Goal: Transaction & Acquisition: Purchase product/service

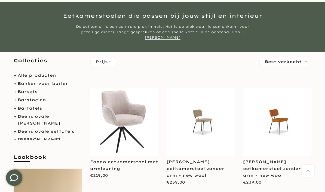
scroll to position [44, 0]
click at [131, 131] on img at bounding box center [124, 122] width 68 height 68
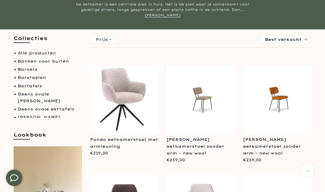
scroll to position [46, 0]
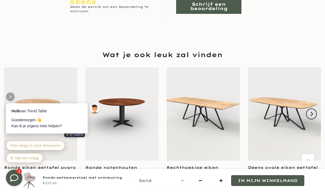
click at [12, 97] on div at bounding box center [10, 96] width 9 height 9
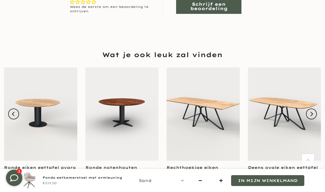
click at [313, 112] on icon "Next" at bounding box center [311, 114] width 4 height 4
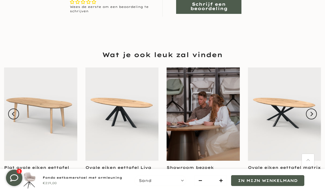
click at [313, 112] on icon "Next" at bounding box center [311, 114] width 3 height 4
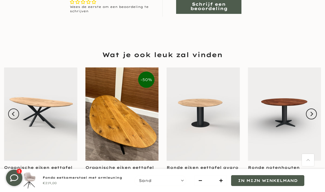
click at [315, 113] on button "Next" at bounding box center [311, 113] width 11 height 11
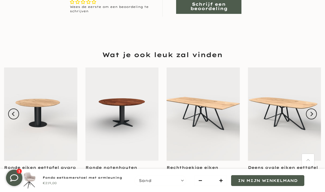
click at [313, 112] on icon "Next" at bounding box center [311, 114] width 4 height 4
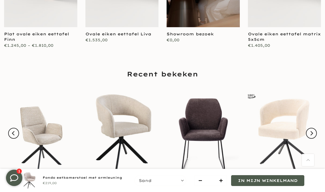
scroll to position [550, 0]
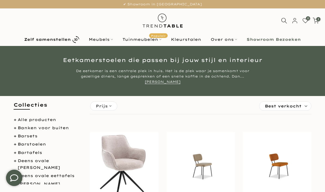
click at [53, 41] on b "Zelf samenstellen" at bounding box center [47, 40] width 46 height 4
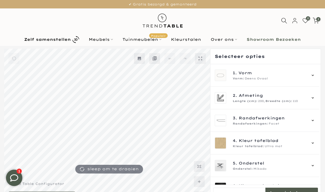
click at [315, 73] on icon at bounding box center [312, 75] width 4 height 4
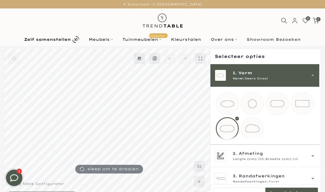
click at [229, 128] on div at bounding box center [227, 128] width 23 height 23
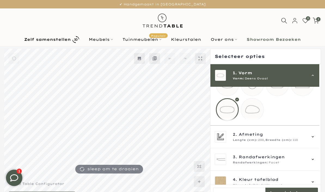
scroll to position [20, 0]
click at [315, 138] on icon at bounding box center [312, 136] width 4 height 4
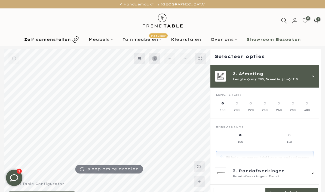
scroll to position [23, 0]
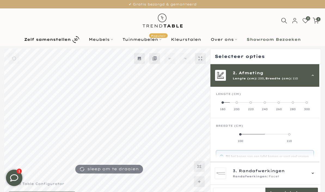
click at [224, 103] on label "180" at bounding box center [223, 105] width 14 height 11
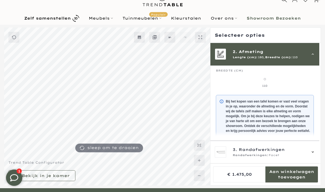
scroll to position [27, 0]
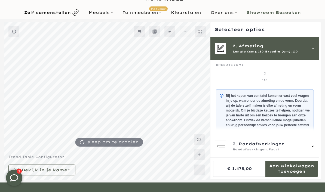
click at [318, 158] on div "3. Randafwerkingen Randafwerkingen: Facet" at bounding box center [264, 146] width 109 height 23
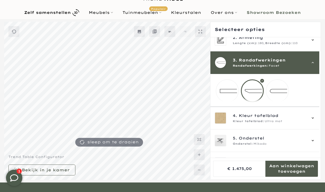
scroll to position [31, 0]
click at [280, 91] on mmq-loader at bounding box center [277, 91] width 22 height 22
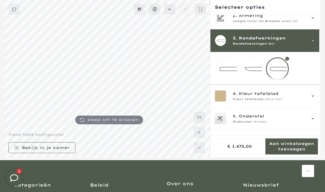
click at [252, 71] on mmq-loader at bounding box center [252, 69] width 22 height 22
click at [232, 67] on mmq-loader at bounding box center [227, 69] width 22 height 22
click at [280, 72] on mmq-loader at bounding box center [277, 69] width 22 height 22
click at [228, 73] on mmq-loader at bounding box center [227, 69] width 22 height 22
click at [313, 121] on icon at bounding box center [312, 118] width 4 height 4
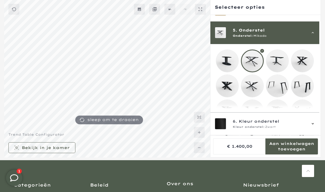
scroll to position [83, 0]
click at [281, 64] on mmq-loader at bounding box center [277, 61] width 22 height 22
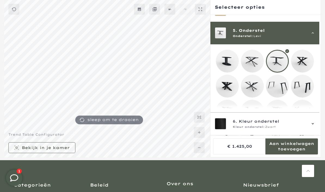
click at [256, 90] on mmq-loader at bounding box center [252, 86] width 22 height 22
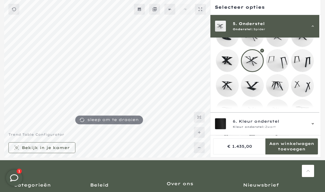
scroll to position [109, 0]
click at [315, 126] on icon at bounding box center [312, 124] width 4 height 4
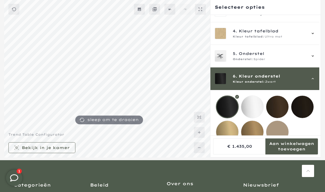
scroll to position [56, 0]
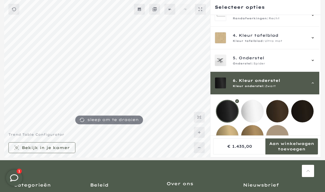
click at [278, 137] on mmq-loader at bounding box center [277, 136] width 22 height 22
click at [255, 138] on mmq-loader at bounding box center [252, 136] width 22 height 22
click at [227, 137] on mmq-loader at bounding box center [227, 136] width 22 height 22
click at [278, 114] on mmq-loader at bounding box center [277, 111] width 22 height 22
click at [225, 112] on mmq-loader at bounding box center [227, 111] width 22 height 22
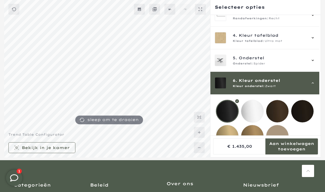
click at [306, 111] on mmq-loader at bounding box center [302, 111] width 22 height 22
click at [278, 138] on mmq-loader at bounding box center [277, 136] width 22 height 22
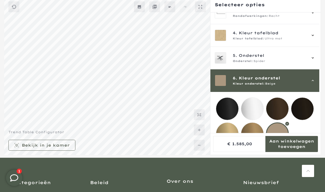
scroll to position [49, 0]
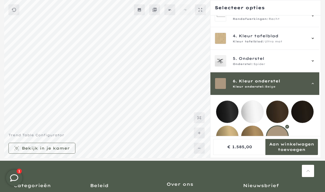
click at [63, 151] on mmq-formatted-message at bounding box center [46, 147] width 48 height 5
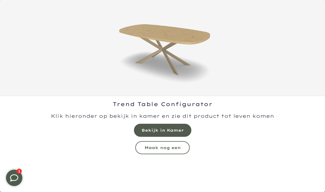
click at [175, 130] on mmq-formatted-message at bounding box center [162, 130] width 42 height 5
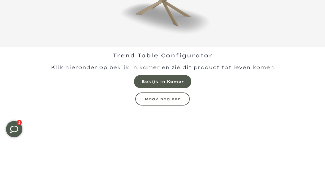
scroll to position [49, 0]
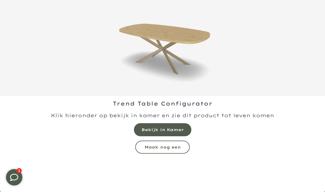
scroll to position [49, 0]
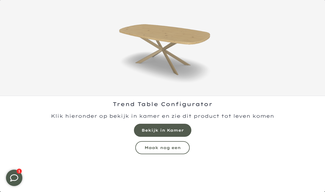
click at [181, 146] on mmq-button at bounding box center [162, 147] width 54 height 13
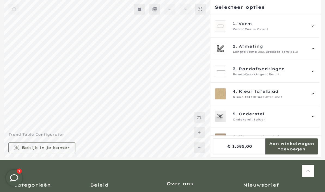
scroll to position [49, 0]
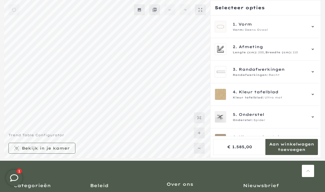
click at [314, 25] on icon at bounding box center [312, 26] width 4 height 4
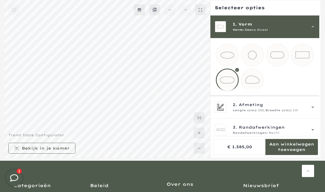
click at [305, 54] on mmq-loader at bounding box center [302, 55] width 22 height 22
click at [315, 109] on icon at bounding box center [312, 107] width 4 height 4
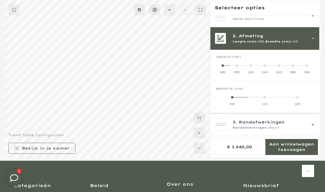
scroll to position [23, 0]
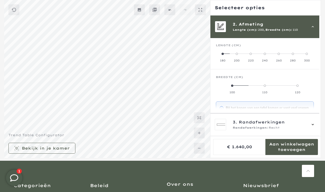
click at [221, 53] on label "180" at bounding box center [223, 57] width 14 height 11
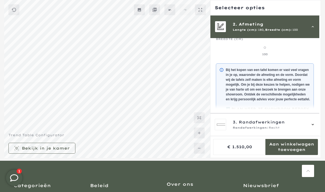
scroll to position [61, 0]
click at [317, 134] on div "3. Randafwerkingen Randafwerkingen: Recht" at bounding box center [264, 124] width 109 height 23
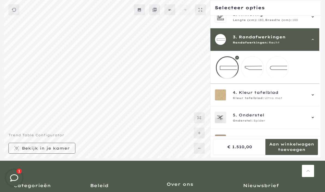
scroll to position [31, 0]
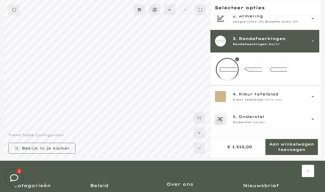
click at [314, 97] on icon at bounding box center [312, 96] width 2 height 1
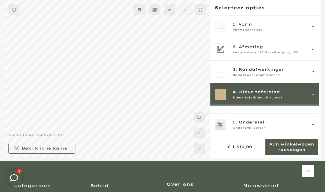
scroll to position [0, 0]
click at [315, 72] on icon at bounding box center [312, 72] width 4 height 4
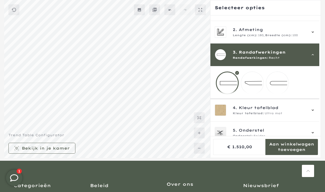
scroll to position [30, 0]
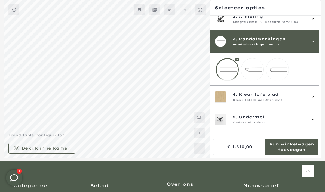
click at [252, 71] on mmq-loader at bounding box center [252, 69] width 22 height 22
click at [279, 68] on mmq-loader at bounding box center [277, 69] width 22 height 22
click at [256, 72] on mmq-loader at bounding box center [252, 69] width 22 height 22
click at [226, 74] on mmq-loader at bounding box center [227, 69] width 22 height 22
click at [255, 70] on mmq-loader at bounding box center [252, 69] width 22 height 22
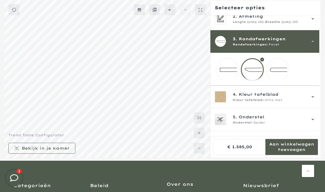
click at [281, 70] on mmq-loader at bounding box center [277, 69] width 22 height 22
click at [315, 99] on icon at bounding box center [312, 97] width 4 height 4
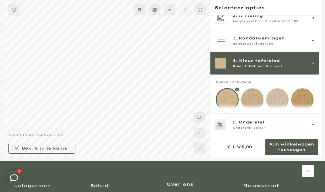
scroll to position [68, 0]
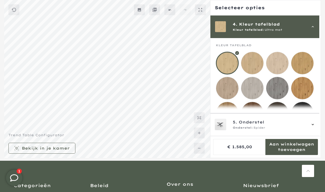
click at [277, 61] on mmq-loader at bounding box center [277, 63] width 22 height 22
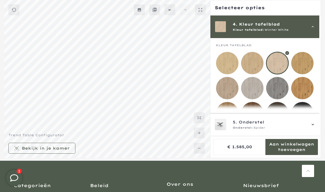
click at [226, 90] on mmq-loader at bounding box center [227, 88] width 22 height 22
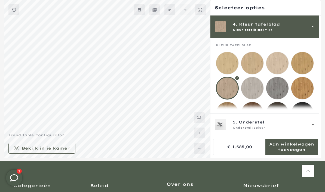
click at [314, 127] on icon at bounding box center [312, 124] width 4 height 4
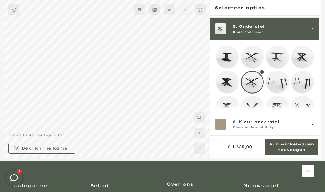
scroll to position [90, 0]
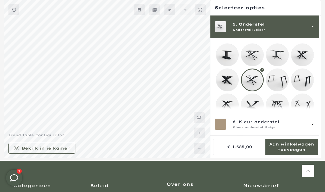
click at [254, 77] on div at bounding box center [252, 80] width 23 height 23
click at [252, 82] on div at bounding box center [252, 80] width 23 height 23
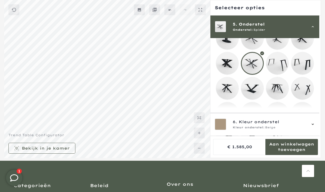
scroll to position [108, 0]
click at [315, 127] on icon at bounding box center [312, 124] width 4 height 4
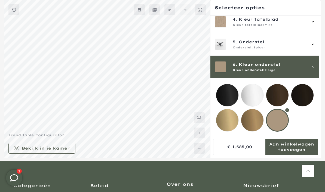
scroll to position [56, 0]
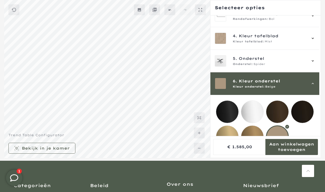
click at [229, 110] on mmq-loader at bounding box center [227, 112] width 22 height 22
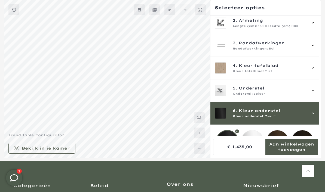
scroll to position [25, 0]
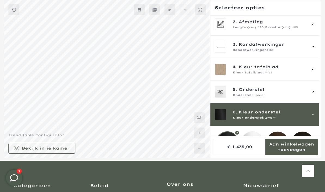
click at [318, 90] on div "5. Onderstel Onderstel: Spider" at bounding box center [264, 92] width 109 height 23
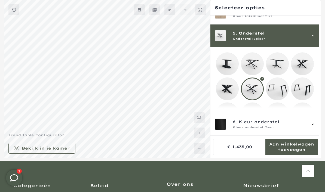
scroll to position [90, 0]
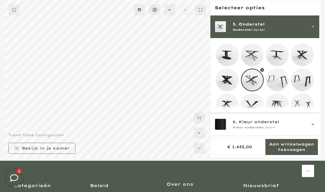
click at [227, 105] on mmq-loader at bounding box center [227, 105] width 22 height 22
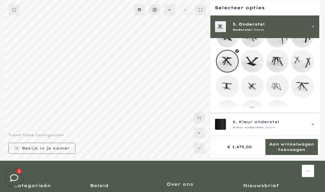
scroll to position [134, 0]
click at [280, 115] on mmq-loader at bounding box center [277, 112] width 22 height 22
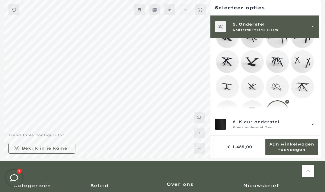
click at [306, 91] on mmq-loader at bounding box center [302, 87] width 22 height 22
click at [229, 115] on mmq-loader at bounding box center [227, 112] width 22 height 22
click at [226, 91] on mmq-loader at bounding box center [227, 87] width 22 height 22
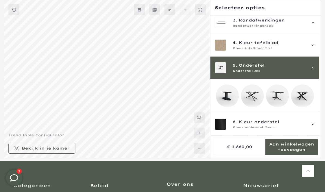
scroll to position [49, 0]
click at [278, 97] on mmq-loader at bounding box center [277, 96] width 22 height 22
click at [278, 98] on div at bounding box center [277, 96] width 23 height 23
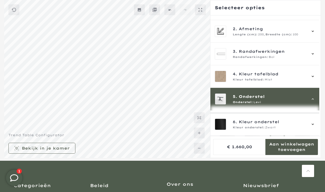
scroll to position [18, 0]
click at [315, 31] on icon at bounding box center [312, 31] width 4 height 4
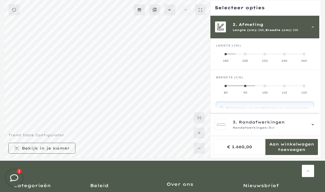
scroll to position [23, 0]
click at [226, 54] on span at bounding box center [225, 54] width 2 height 2
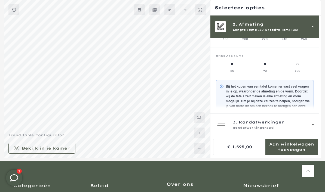
scroll to position [44, 0]
click at [268, 66] on label "90" at bounding box center [264, 67] width 33 height 11
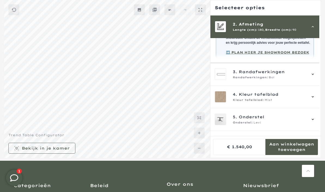
scroll to position [117, 0]
click at [63, 151] on mmq-formatted-message at bounding box center [46, 147] width 48 height 5
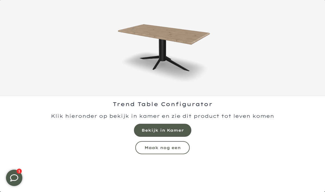
click at [177, 128] on mmq-formatted-message at bounding box center [162, 130] width 42 height 5
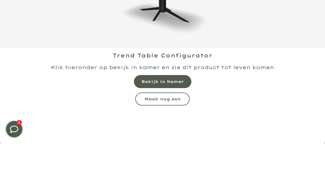
scroll to position [49, 0]
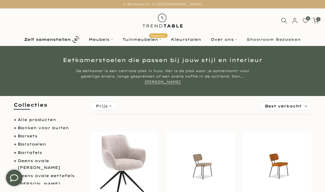
click at [42, 39] on b "Zelf samenstellen" at bounding box center [47, 40] width 46 height 4
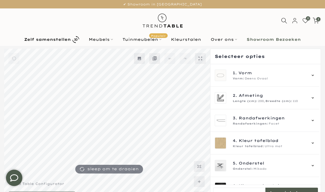
click at [318, 75] on div "1. Vorm Vorm: Deens Ovaal" at bounding box center [264, 75] width 109 height 23
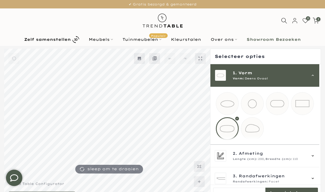
click at [305, 104] on mmq-loader at bounding box center [302, 103] width 22 height 22
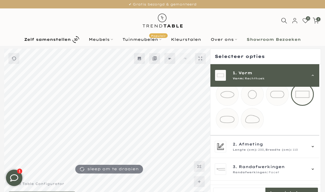
scroll to position [10, 0]
click at [315, 148] on icon at bounding box center [312, 146] width 4 height 4
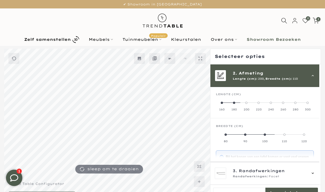
scroll to position [23, 0]
click at [237, 103] on label "180" at bounding box center [234, 105] width 12 height 11
click at [268, 135] on label "90" at bounding box center [264, 137] width 33 height 11
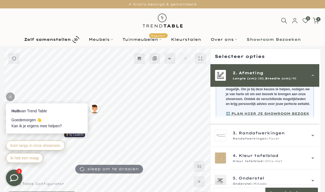
click at [318, 139] on div "3. Randafwerkingen Randafwerkingen: Facet" at bounding box center [264, 135] width 109 height 23
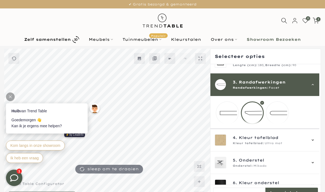
scroll to position [31, 0]
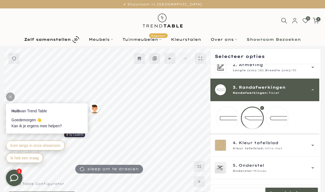
click at [255, 122] on div at bounding box center [252, 118] width 23 height 23
click at [315, 147] on icon at bounding box center [312, 145] width 4 height 4
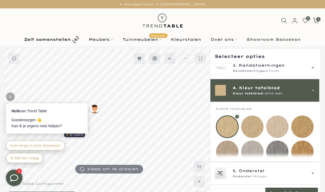
scroll to position [68, 0]
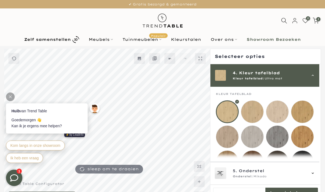
click at [228, 137] on mmq-loader at bounding box center [227, 137] width 22 height 22
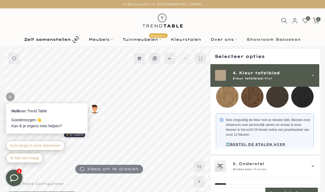
scroll to position [133, 0]
click at [315, 169] on icon at bounding box center [312, 166] width 4 height 4
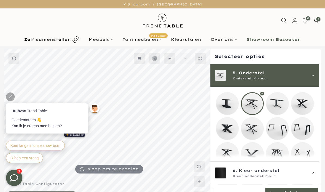
scroll to position [90, 0]
click at [279, 104] on mmq-loader at bounding box center [277, 103] width 22 height 22
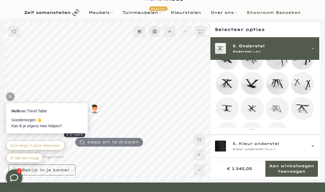
scroll to position [27, 0]
click at [293, 174] on mmq-formatted-message at bounding box center [291, 168] width 52 height 11
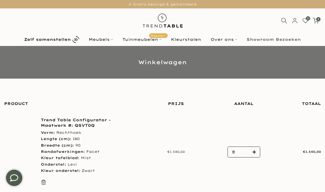
click at [321, 18] on div "0 3 / €4.355,00" at bounding box center [284, 20] width 81 height 7
click at [318, 21] on span "3" at bounding box center [318, 19] width 4 height 4
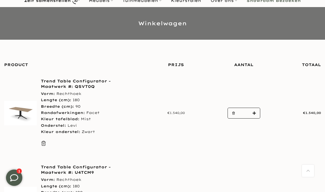
scroll to position [36, 0]
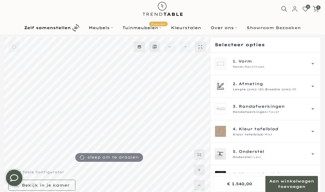
scroll to position [37, 0]
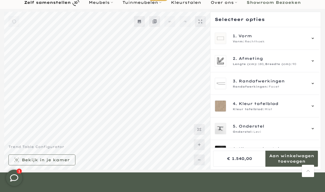
click at [64, 163] on mmq-formatted-message at bounding box center [46, 159] width 48 height 5
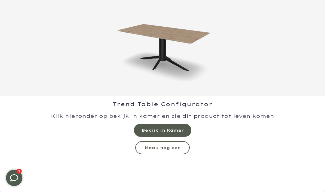
click at [177, 132] on mmq-formatted-message at bounding box center [162, 130] width 42 height 5
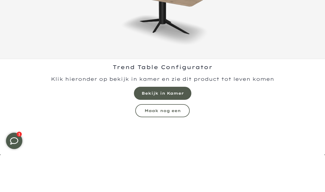
scroll to position [37, 0]
